Goal: Find specific page/section: Find specific page/section

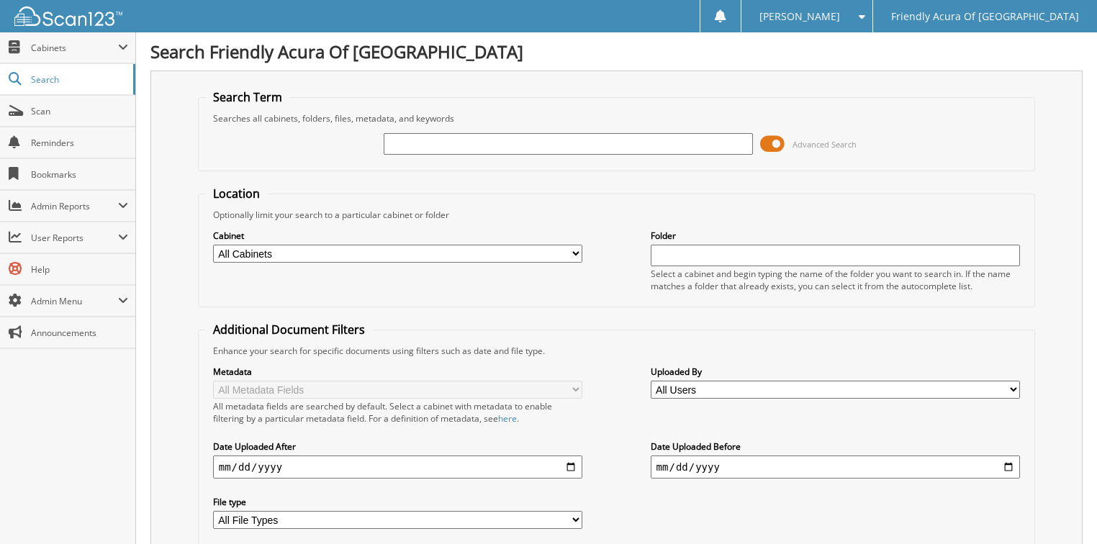
click at [420, 145] on input "text" at bounding box center [569, 144] width 370 height 22
type input "[PERSON_NAME]"
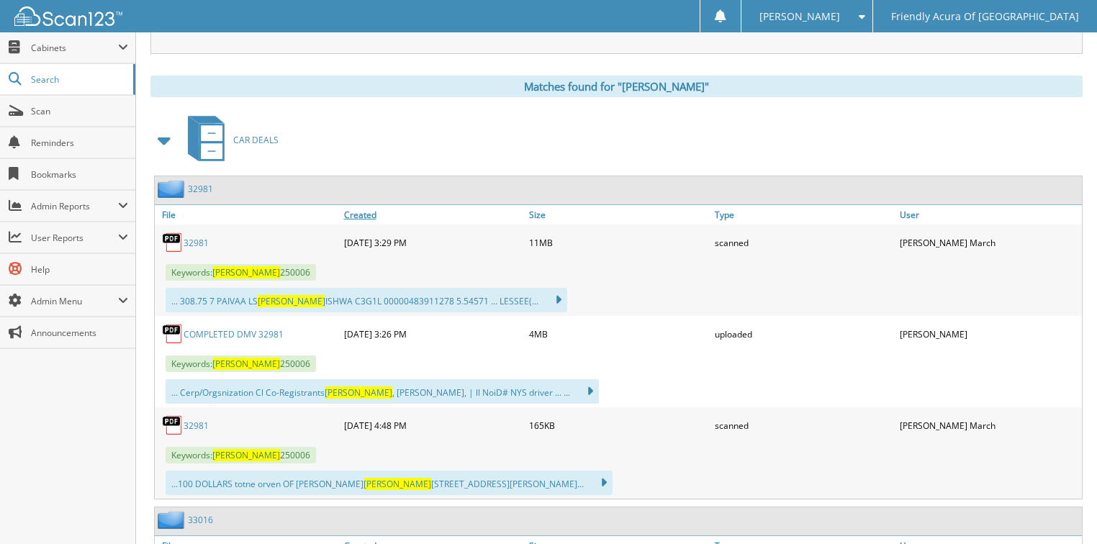
scroll to position [576, 0]
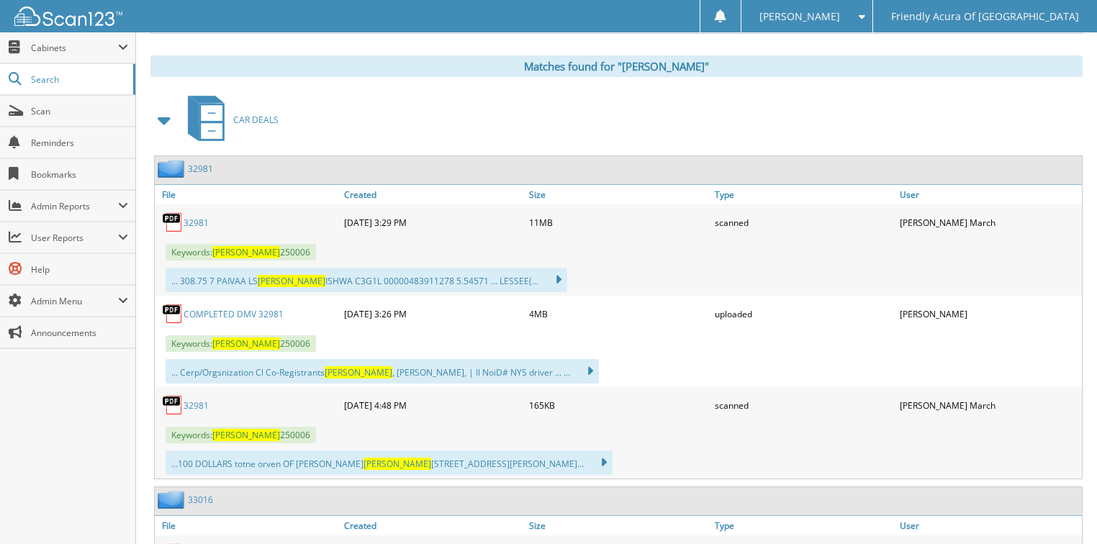
click at [197, 217] on link "32981" at bounding box center [196, 223] width 25 height 12
